Goal: Task Accomplishment & Management: Manage account settings

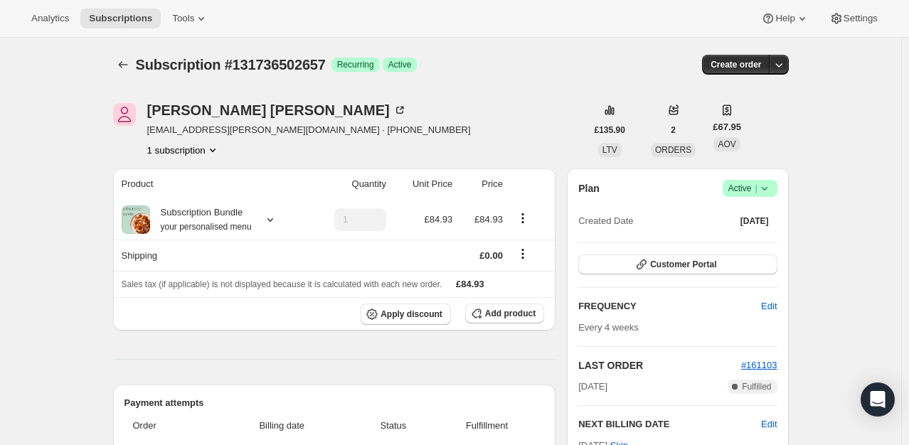
click at [781, 189] on div "Plan Success Active | Created Date Sep 12, 2025 Customer Portal FREQUENCY Edit …" at bounding box center [677, 353] width 221 height 368
click at [762, 189] on icon at bounding box center [765, 188] width 14 height 14
click at [737, 233] on span "Cancel subscription" at bounding box center [754, 240] width 80 height 14
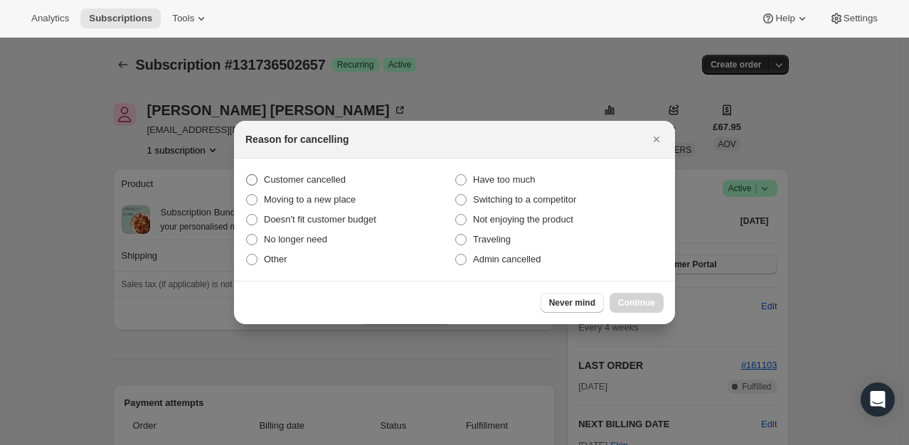
click at [319, 185] on span "Customer cancelled" at bounding box center [305, 179] width 82 height 11
click at [247, 175] on input "Customer cancelled" at bounding box center [246, 174] width 1 height 1
radio input "true"
click at [654, 310] on button "Continue" at bounding box center [637, 303] width 54 height 20
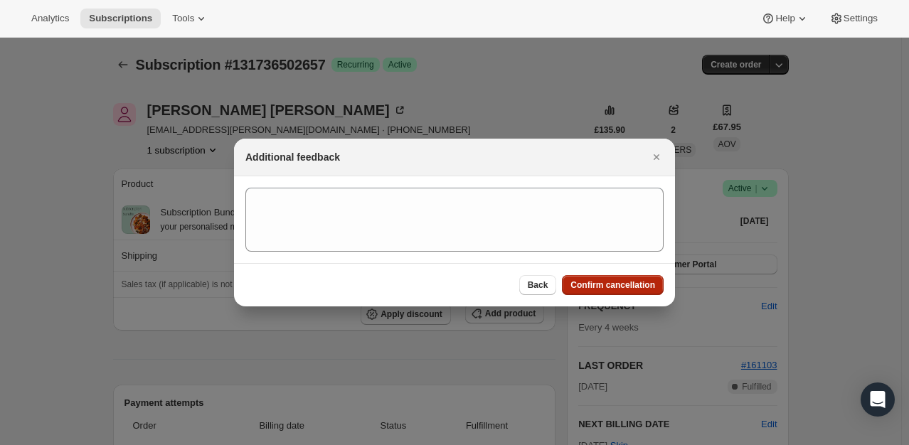
click at [623, 287] on span "Confirm cancellation" at bounding box center [613, 285] width 85 height 11
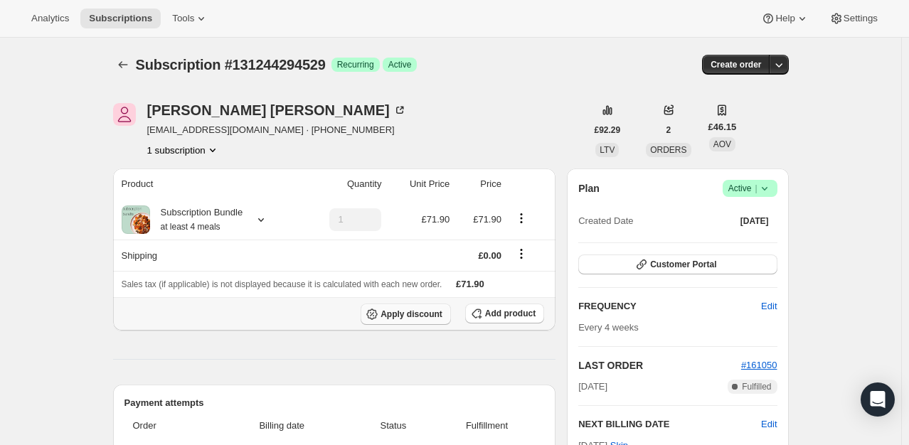
click at [438, 306] on button "Apply discount" at bounding box center [406, 314] width 90 height 21
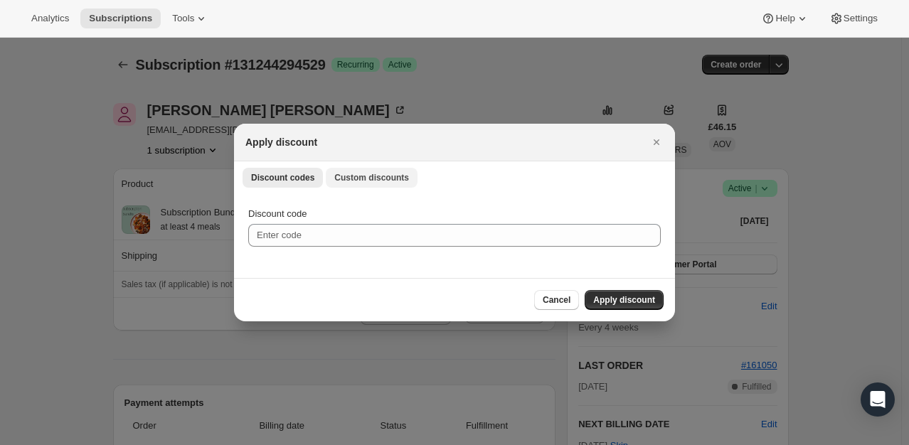
drag, startPoint x: 389, startPoint y: 192, endPoint x: 389, endPoint y: 184, distance: 8.5
click at [389, 191] on div "Discount codes Custom discounts More views Discount codes Custom discounts More…" at bounding box center [454, 177] width 441 height 31
click at [389, 181] on span "Custom discounts" at bounding box center [371, 177] width 75 height 11
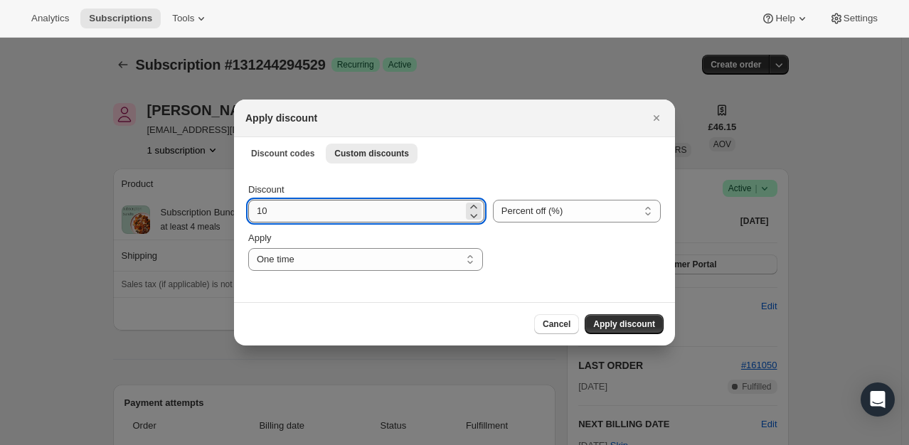
click at [320, 213] on input "10" at bounding box center [355, 211] width 215 height 23
type input "100"
click at [628, 331] on button "Apply discount" at bounding box center [624, 325] width 79 height 20
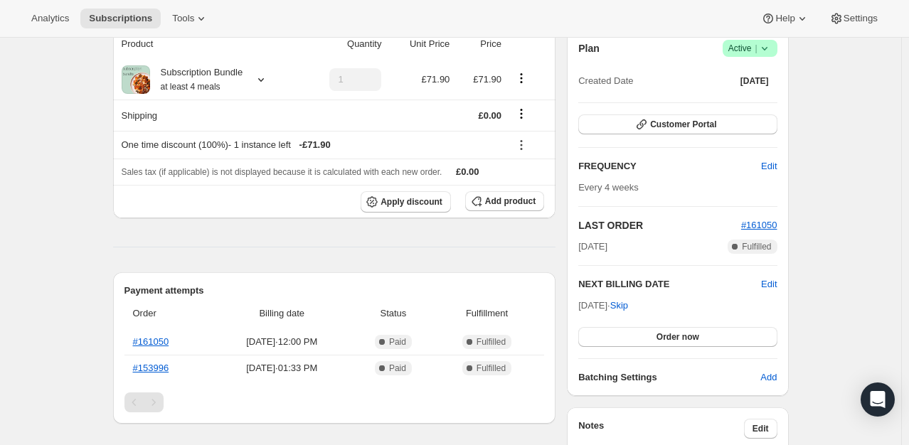
scroll to position [142, 0]
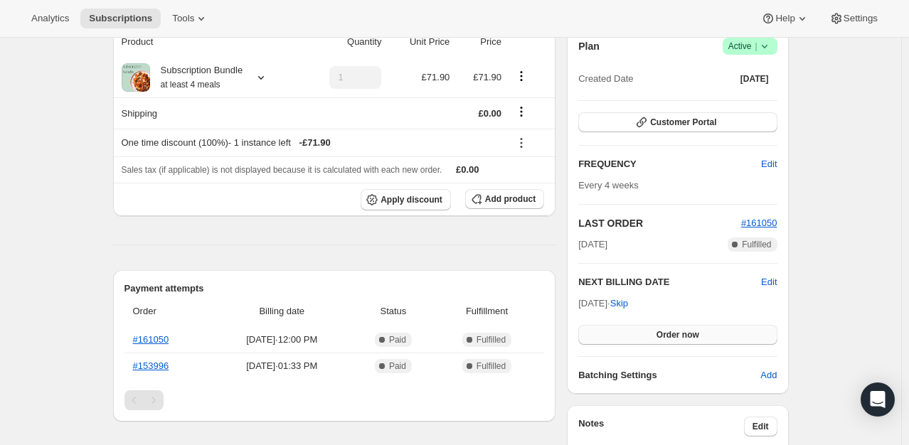
click at [663, 337] on span "Order now" at bounding box center [678, 334] width 43 height 11
click at [663, 337] on span "Click to confirm" at bounding box center [677, 334] width 65 height 11
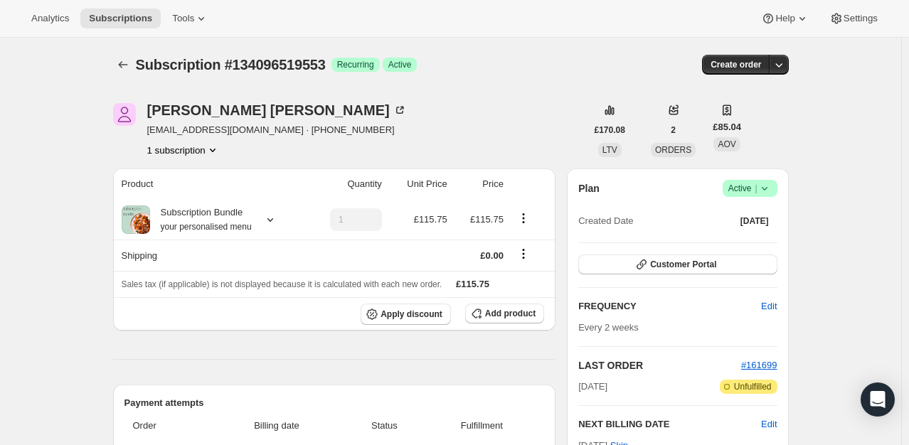
click at [768, 190] on icon at bounding box center [765, 188] width 14 height 14
click at [729, 241] on span "Cancel subscription" at bounding box center [754, 240] width 80 height 11
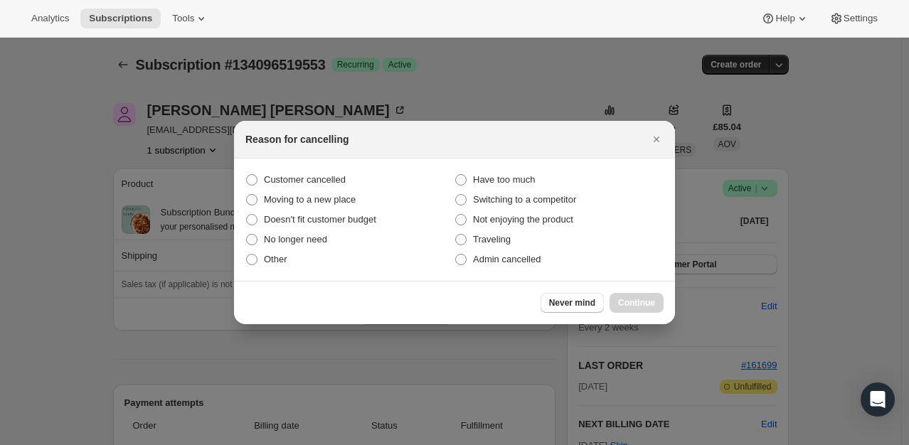
click at [304, 169] on section "Customer cancelled Have too much Moving to a new place Switching to a competito…" at bounding box center [454, 220] width 441 height 122
click at [308, 176] on span "Customer cancelled" at bounding box center [305, 179] width 82 height 11
click at [247, 175] on input "Customer cancelled" at bounding box center [246, 174] width 1 height 1
radio input "true"
click at [629, 298] on span "Continue" at bounding box center [636, 302] width 37 height 11
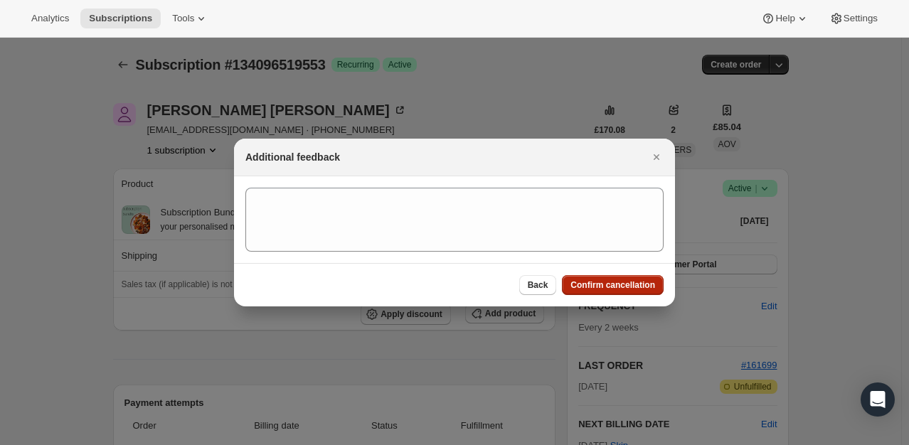
click at [599, 278] on button "Confirm cancellation" at bounding box center [613, 285] width 102 height 20
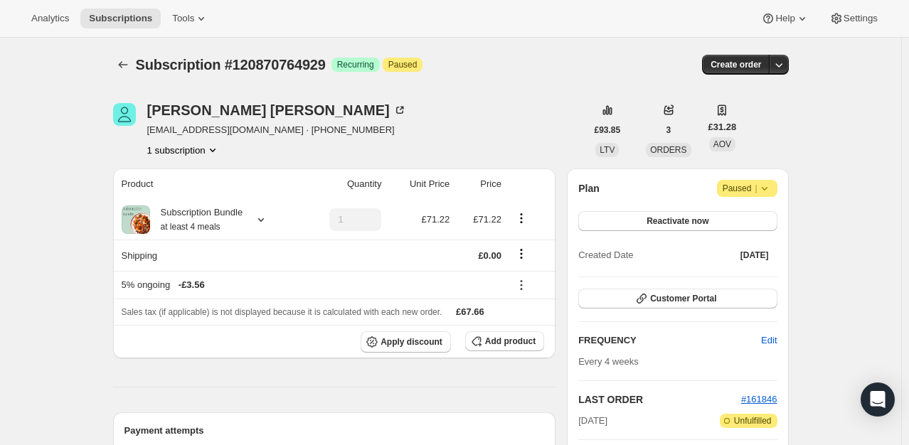
click at [770, 191] on icon at bounding box center [765, 188] width 14 height 14
click at [751, 211] on span "Cancel subscription" at bounding box center [752, 216] width 80 height 11
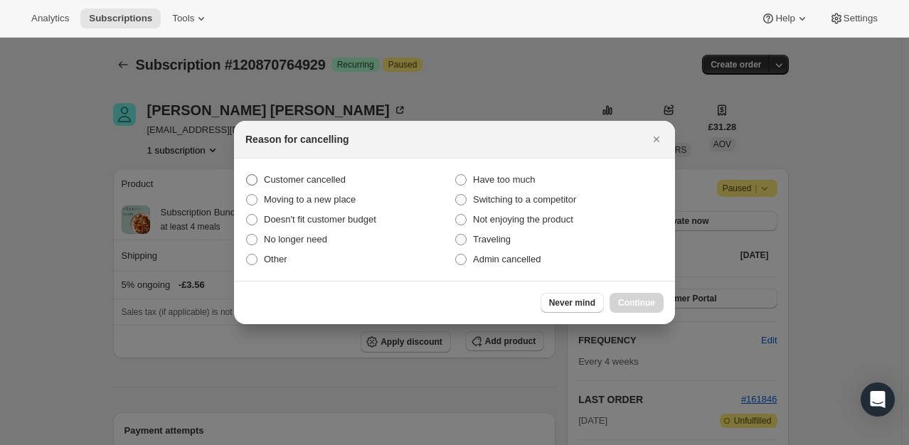
click at [338, 184] on span "Customer cancelled" at bounding box center [305, 179] width 82 height 11
click at [247, 175] on input "Customer cancelled" at bounding box center [246, 174] width 1 height 1
radio input "true"
click at [643, 300] on span "Continue" at bounding box center [636, 302] width 37 height 11
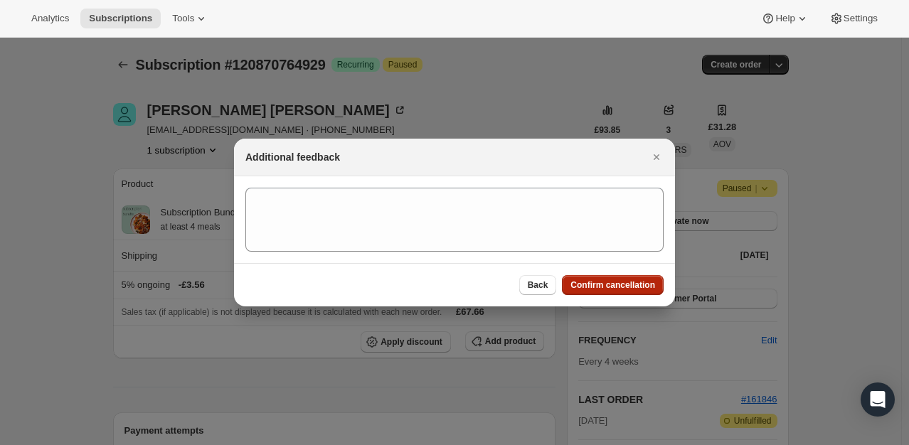
click at [650, 287] on span "Confirm cancellation" at bounding box center [613, 285] width 85 height 11
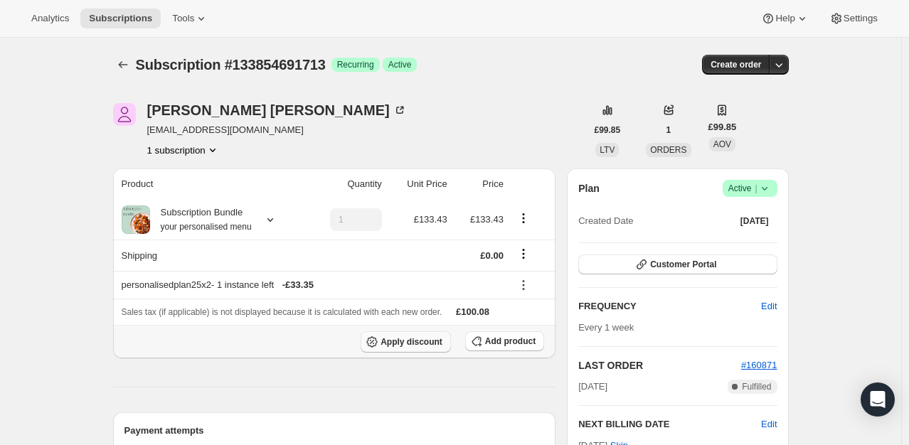
click at [388, 334] on button "Apply discount" at bounding box center [406, 342] width 90 height 21
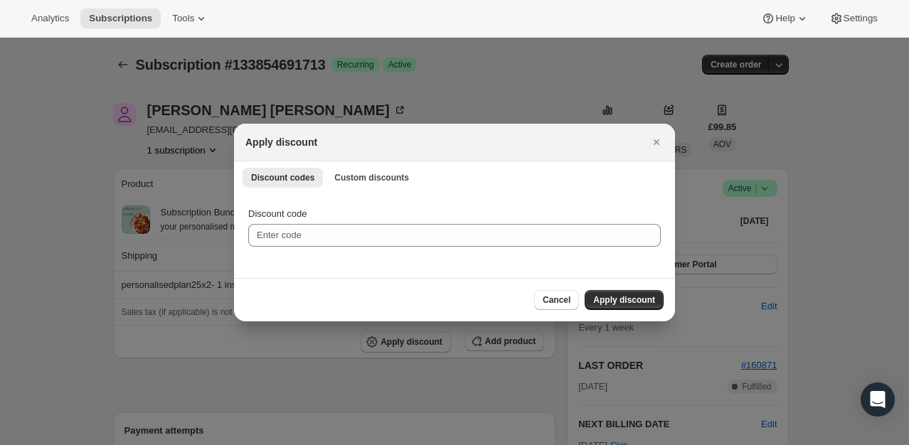
click at [386, 162] on div "Discount codes Custom discounts More views Discount codes Custom discounts More…" at bounding box center [454, 177] width 441 height 31
click at [364, 186] on button "Custom discounts" at bounding box center [372, 178] width 92 height 20
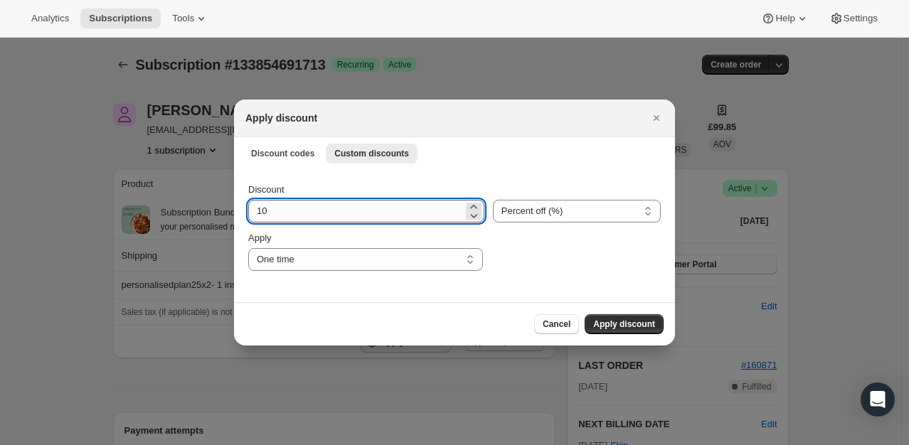
click at [305, 218] on input "10" at bounding box center [355, 211] width 215 height 23
type input "100"
click at [609, 326] on span "Apply discount" at bounding box center [624, 324] width 62 height 11
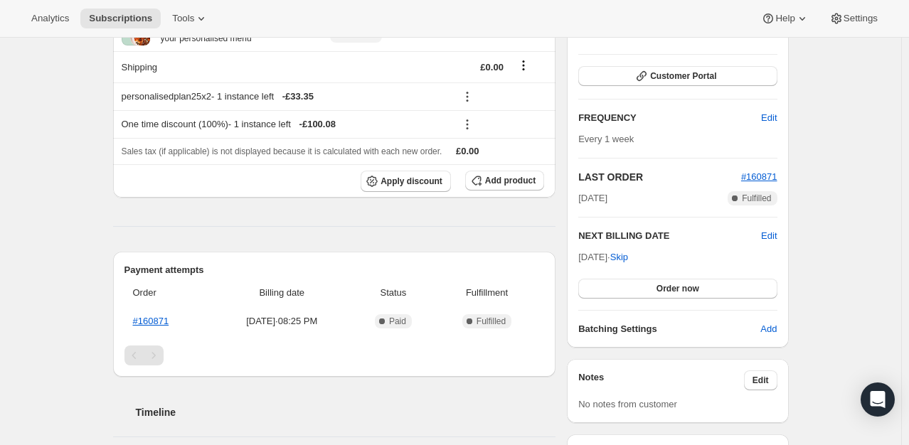
scroll to position [213, 0]
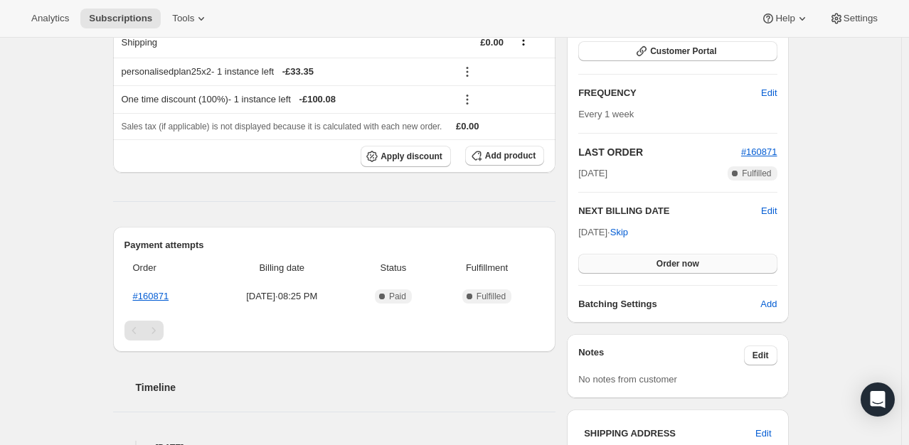
click at [677, 261] on span "Order now" at bounding box center [678, 263] width 43 height 11
click at [677, 261] on span "Click to confirm" at bounding box center [677, 263] width 65 height 11
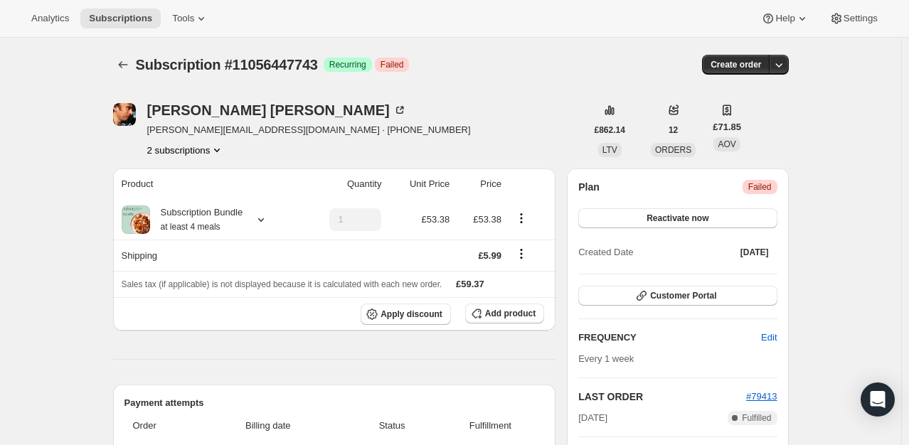
click at [185, 147] on button "2 subscriptions" at bounding box center [186, 150] width 78 height 14
click at [194, 184] on button "10894082303" at bounding box center [189, 176] width 107 height 23
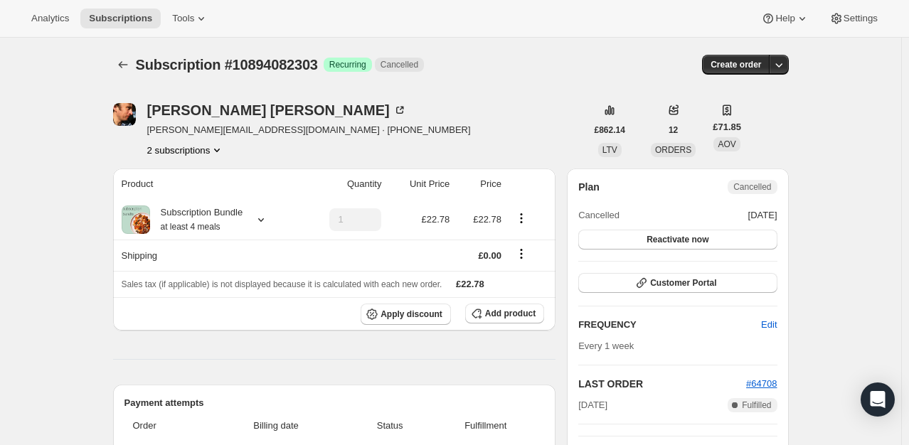
click at [204, 153] on button "2 subscriptions" at bounding box center [186, 150] width 78 height 14
click at [199, 191] on button "11056447743" at bounding box center [189, 200] width 107 height 23
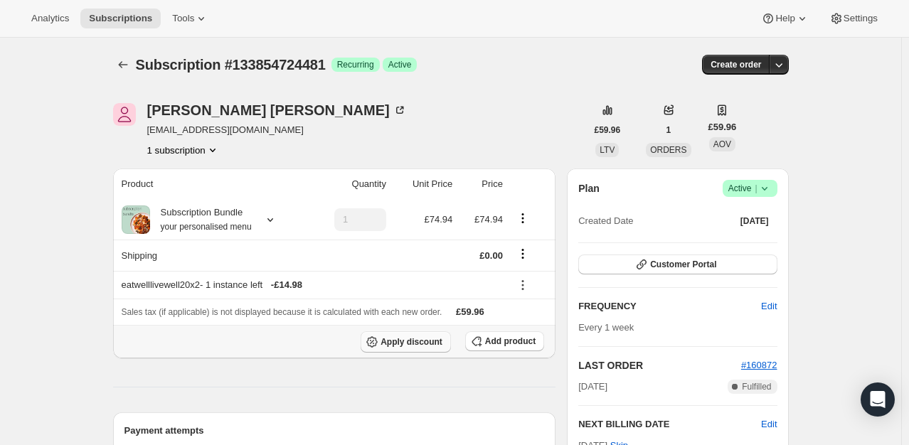
click at [430, 339] on span "Apply discount" at bounding box center [412, 342] width 62 height 11
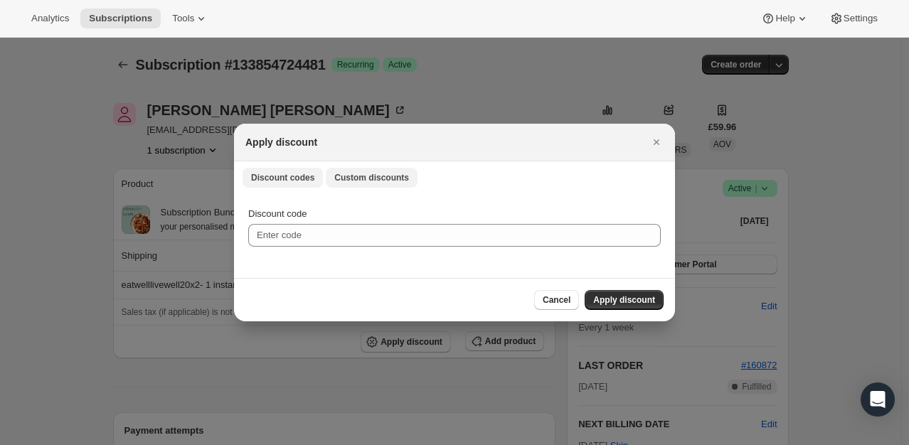
click at [393, 180] on span "Custom discounts" at bounding box center [371, 177] width 75 height 11
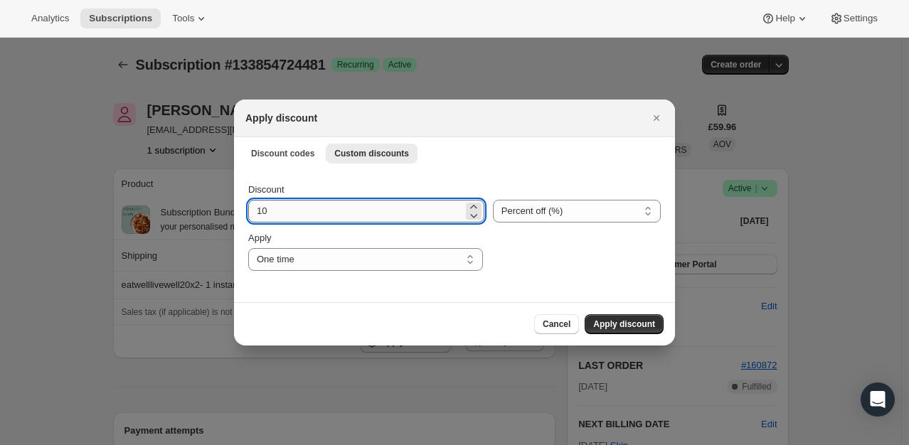
click at [299, 216] on input "10" at bounding box center [355, 211] width 215 height 23
type input "100"
click at [638, 330] on button "Apply discount" at bounding box center [624, 325] width 79 height 20
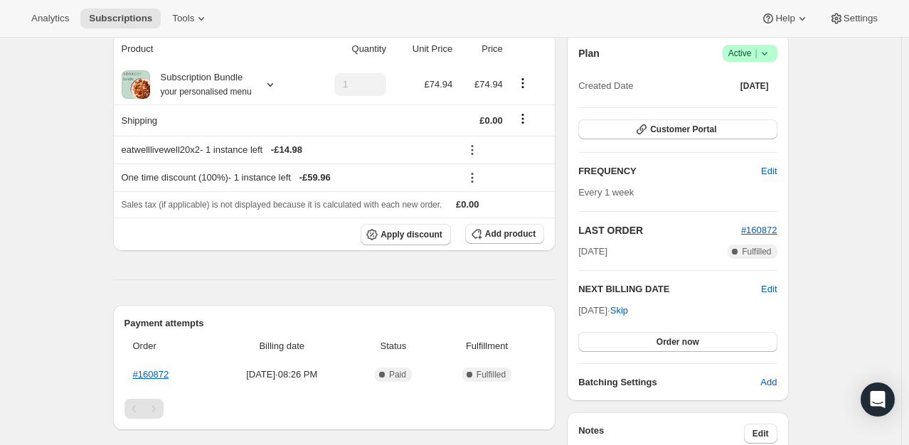
scroll to position [142, 0]
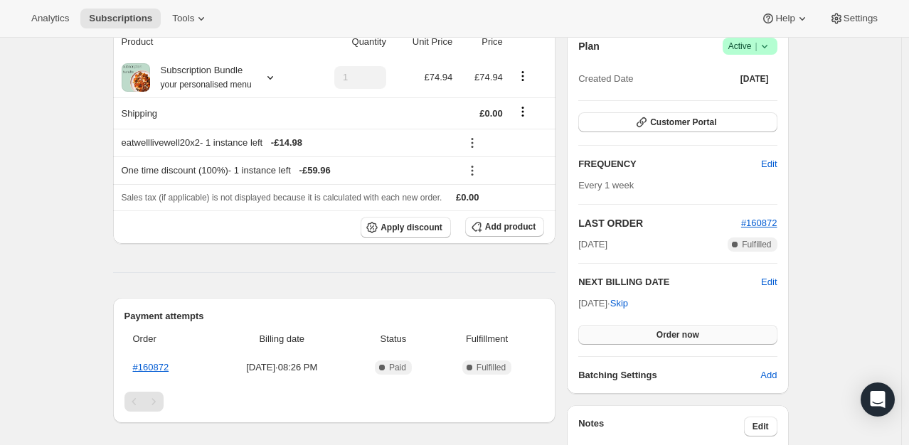
click at [687, 333] on span "Order now" at bounding box center [678, 334] width 43 height 11
click at [687, 333] on span "Click to confirm" at bounding box center [677, 334] width 65 height 11
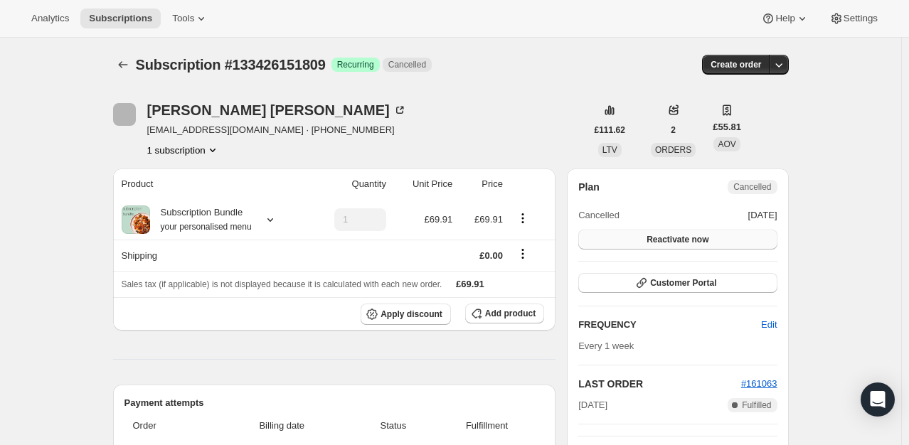
click at [735, 242] on button "Reactivate now" at bounding box center [678, 240] width 199 height 20
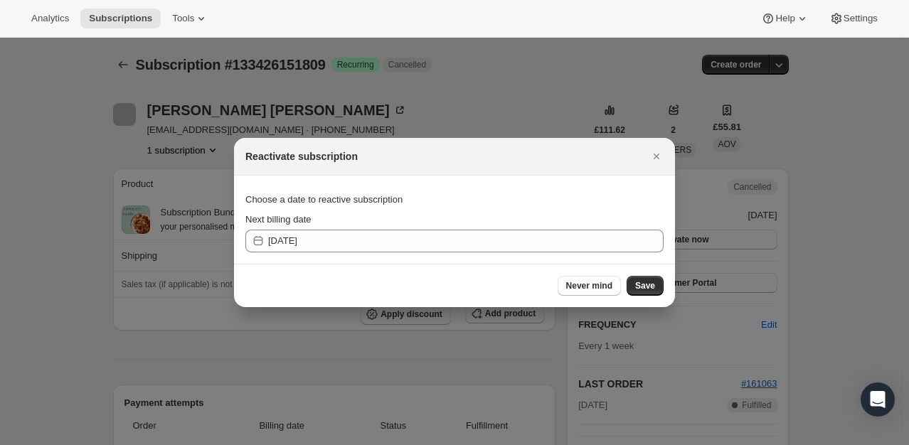
click at [666, 282] on div "Never mind Save" at bounding box center [454, 285] width 441 height 43
click at [660, 282] on button "Save" at bounding box center [645, 286] width 37 height 20
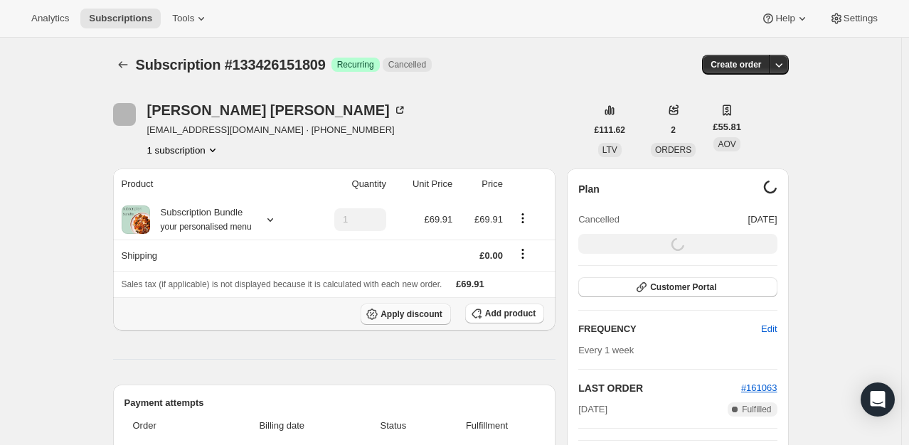
click at [419, 312] on span "Apply discount" at bounding box center [412, 314] width 62 height 11
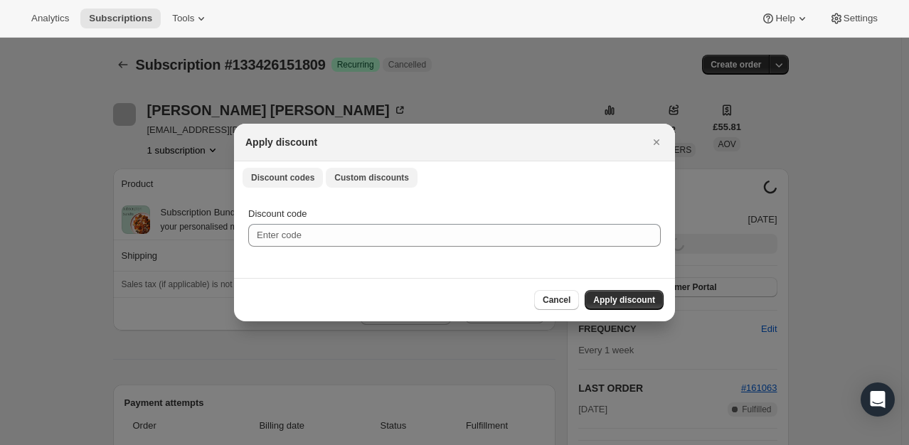
click at [355, 184] on button "Custom discounts" at bounding box center [372, 178] width 92 height 20
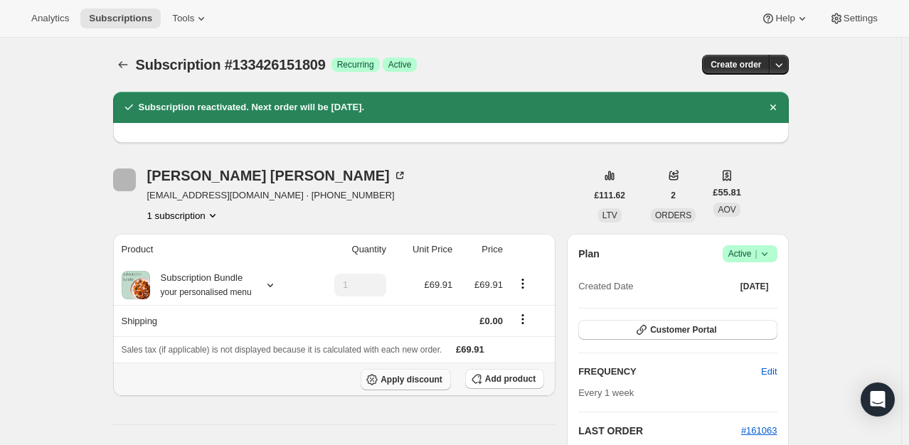
click at [425, 383] on span "Apply discount" at bounding box center [412, 379] width 62 height 11
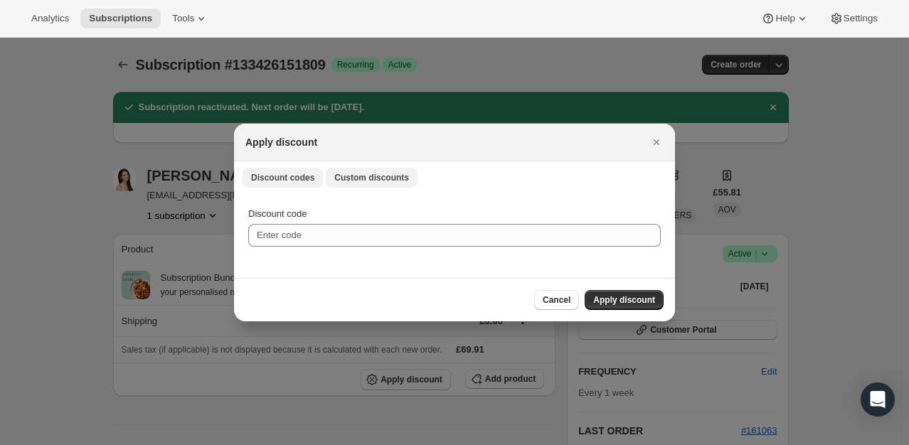
click at [359, 185] on button "Custom discounts" at bounding box center [372, 178] width 92 height 20
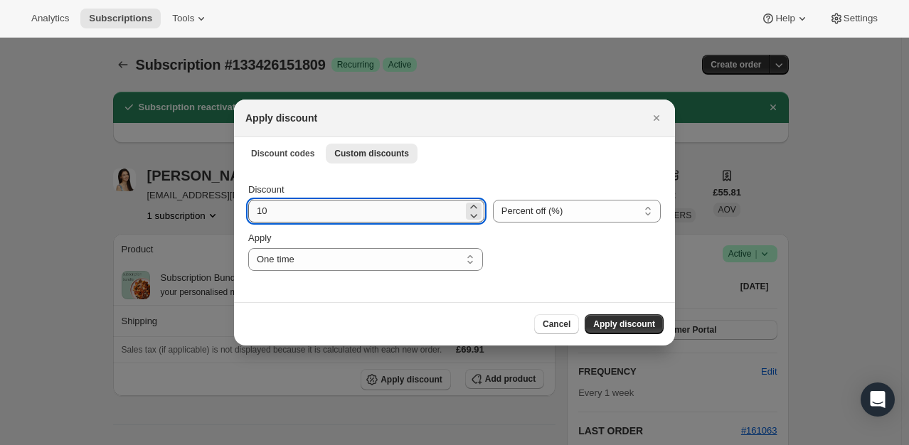
click at [313, 208] on input "10" at bounding box center [355, 211] width 215 height 23
type input "100"
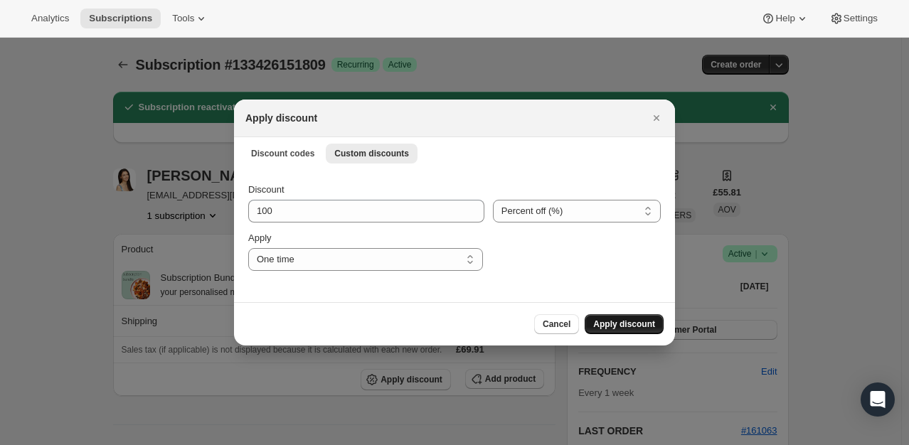
click at [634, 326] on span "Apply discount" at bounding box center [624, 324] width 62 height 11
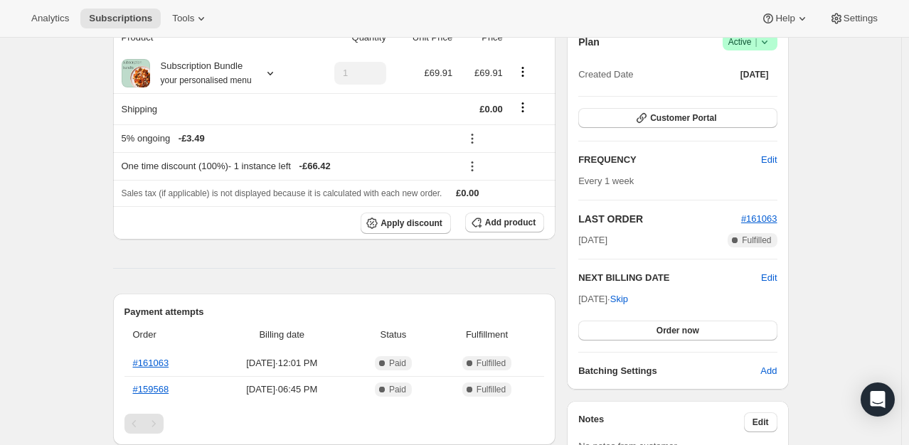
scroll to position [213, 0]
click at [699, 327] on span "Order now" at bounding box center [678, 329] width 43 height 11
click at [699, 327] on span "Click to confirm" at bounding box center [677, 329] width 65 height 11
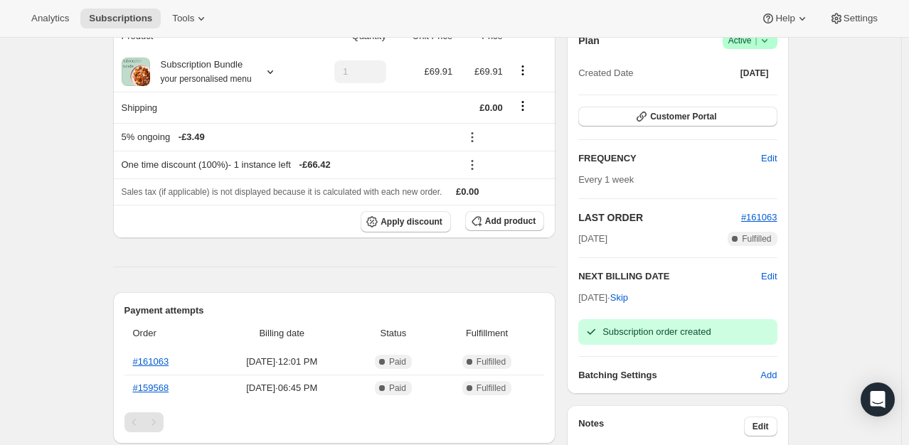
click at [768, 43] on icon at bounding box center [765, 40] width 14 height 14
click at [749, 72] on span "Pause subscription" at bounding box center [753, 68] width 78 height 11
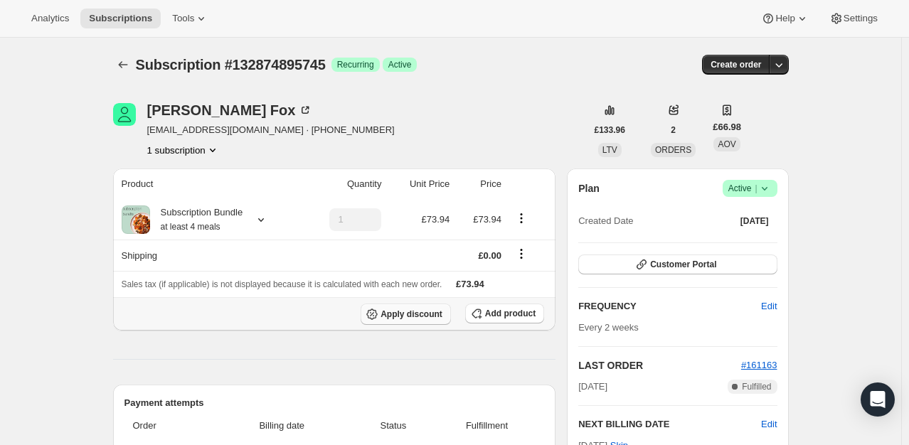
click at [429, 309] on span "Apply discount" at bounding box center [412, 314] width 62 height 11
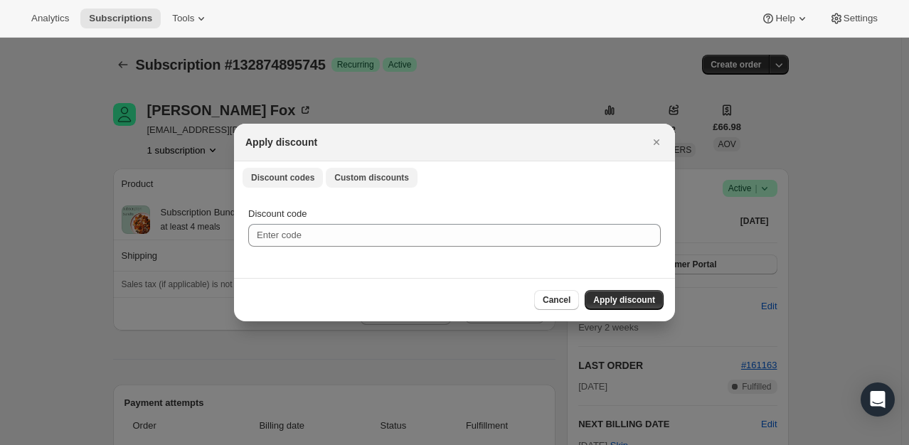
click at [381, 178] on span "Custom discounts" at bounding box center [371, 177] width 75 height 11
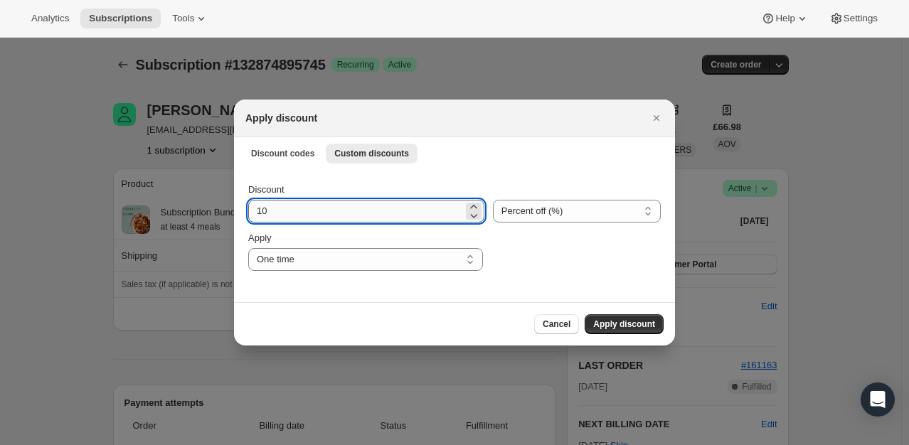
click at [290, 212] on input "10" at bounding box center [355, 211] width 215 height 23
type input "100"
click at [638, 324] on span "Apply discount" at bounding box center [624, 324] width 62 height 11
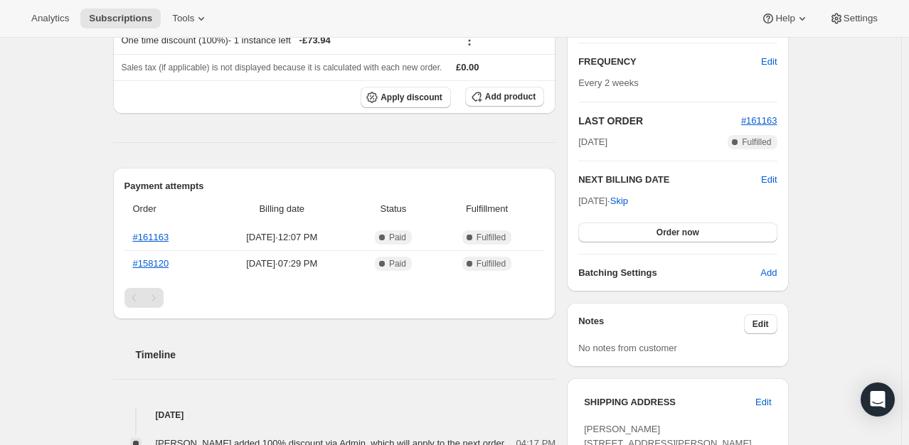
scroll to position [285, 0]
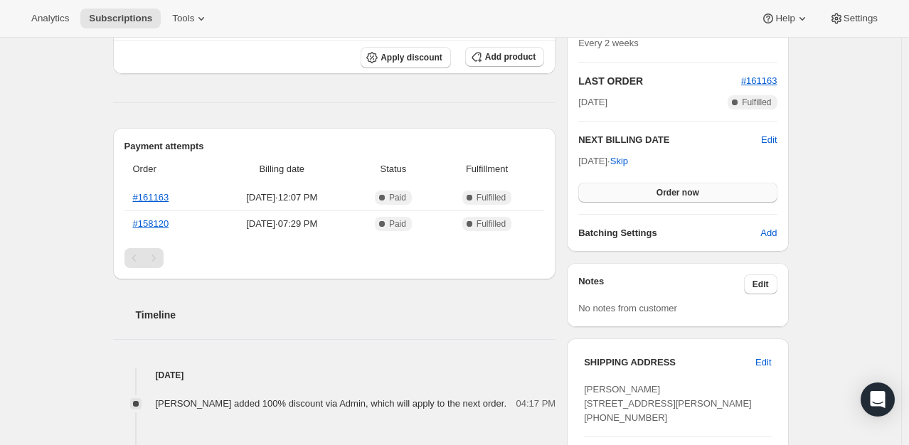
click at [677, 184] on button "Order now" at bounding box center [678, 193] width 199 height 20
click at [677, 184] on button "Click to confirm" at bounding box center [678, 193] width 199 height 20
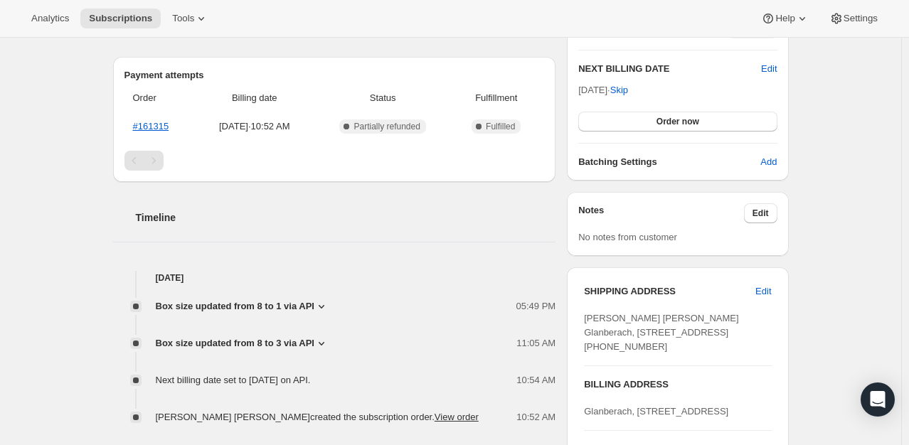
scroll to position [142, 0]
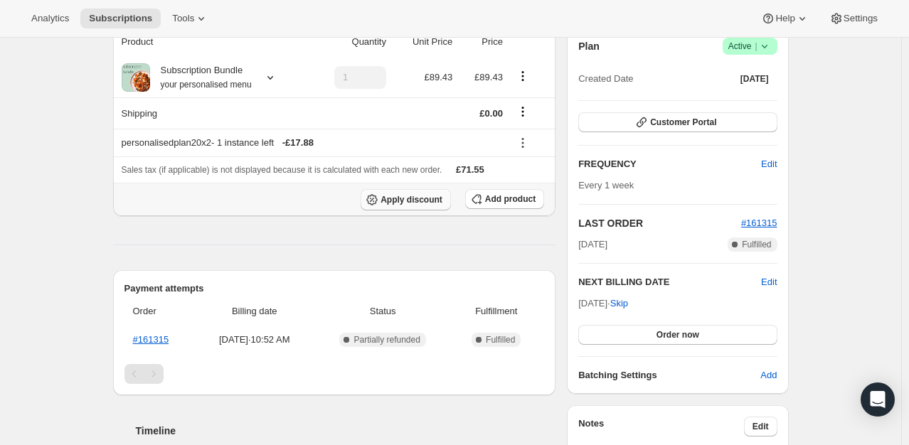
click at [416, 191] on button "Apply discount" at bounding box center [406, 199] width 90 height 21
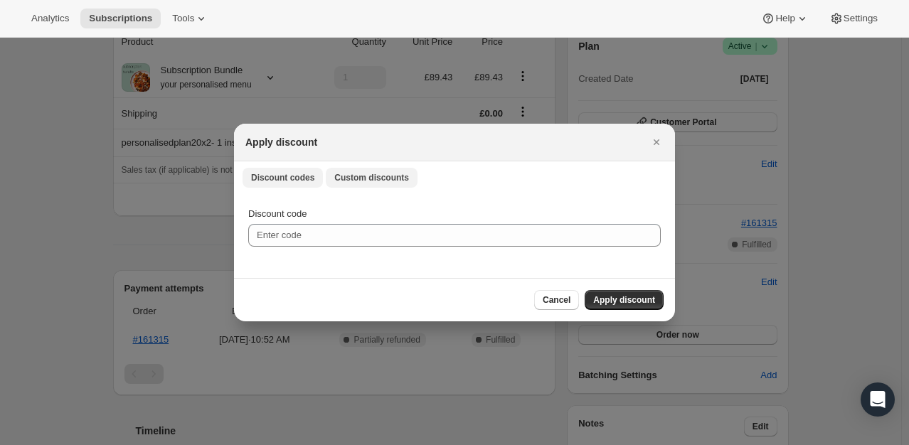
click at [379, 177] on span "Custom discounts" at bounding box center [371, 177] width 75 height 11
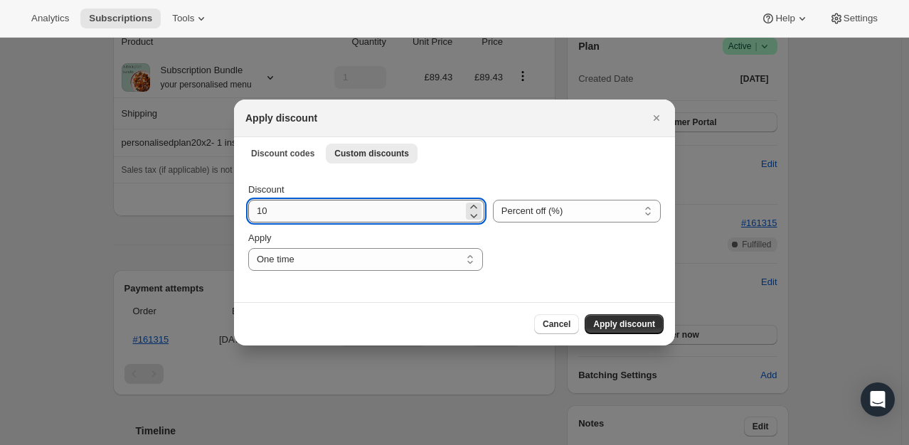
click at [324, 211] on input "10" at bounding box center [355, 211] width 215 height 23
type input "100"
click at [631, 327] on span "Apply discount" at bounding box center [624, 324] width 62 height 11
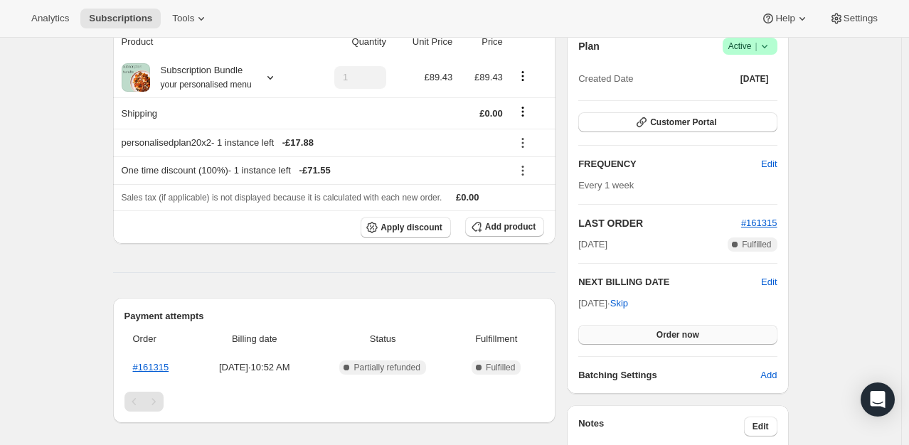
click at [676, 329] on span "Order now" at bounding box center [678, 334] width 43 height 11
click at [677, 334] on span "Click to confirm" at bounding box center [677, 334] width 65 height 11
